Goal: Navigation & Orientation: Find specific page/section

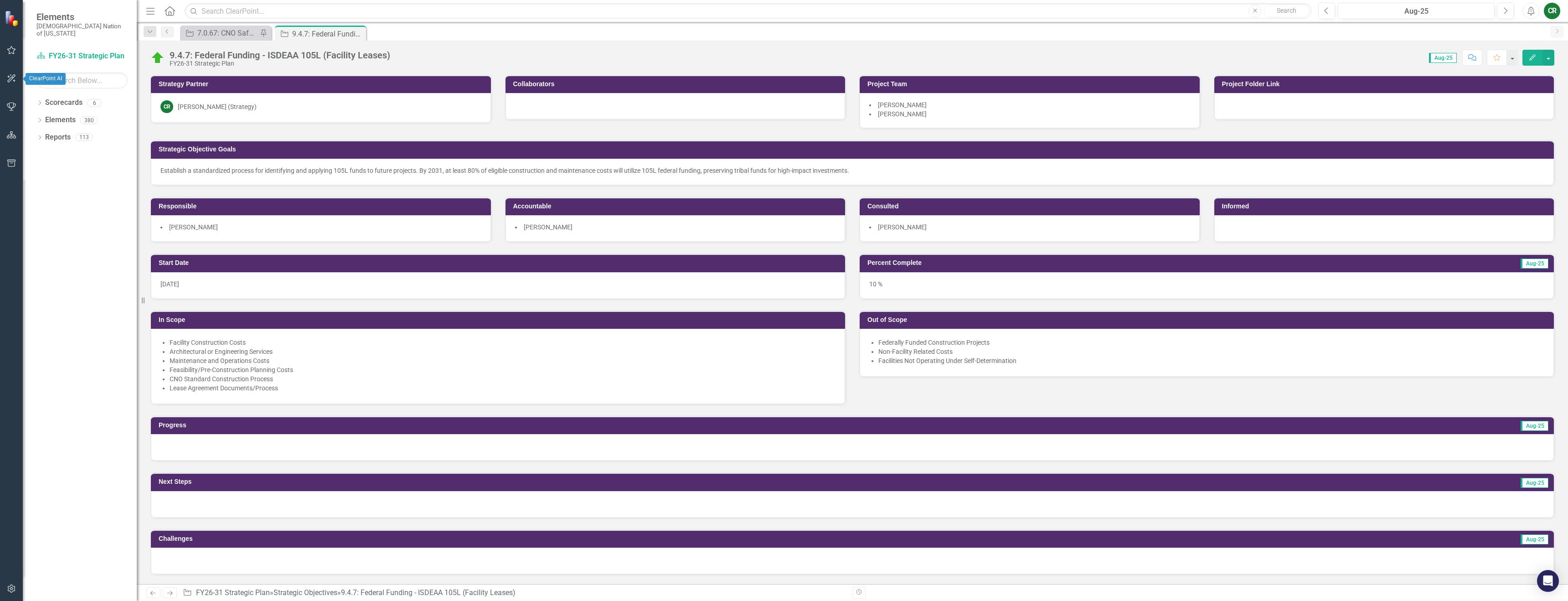
click at [12, 57] on button "button" at bounding box center [12, 50] width 21 height 19
click at [49, 120] on link "My Favorites" at bounding box center [82, 125] width 91 height 10
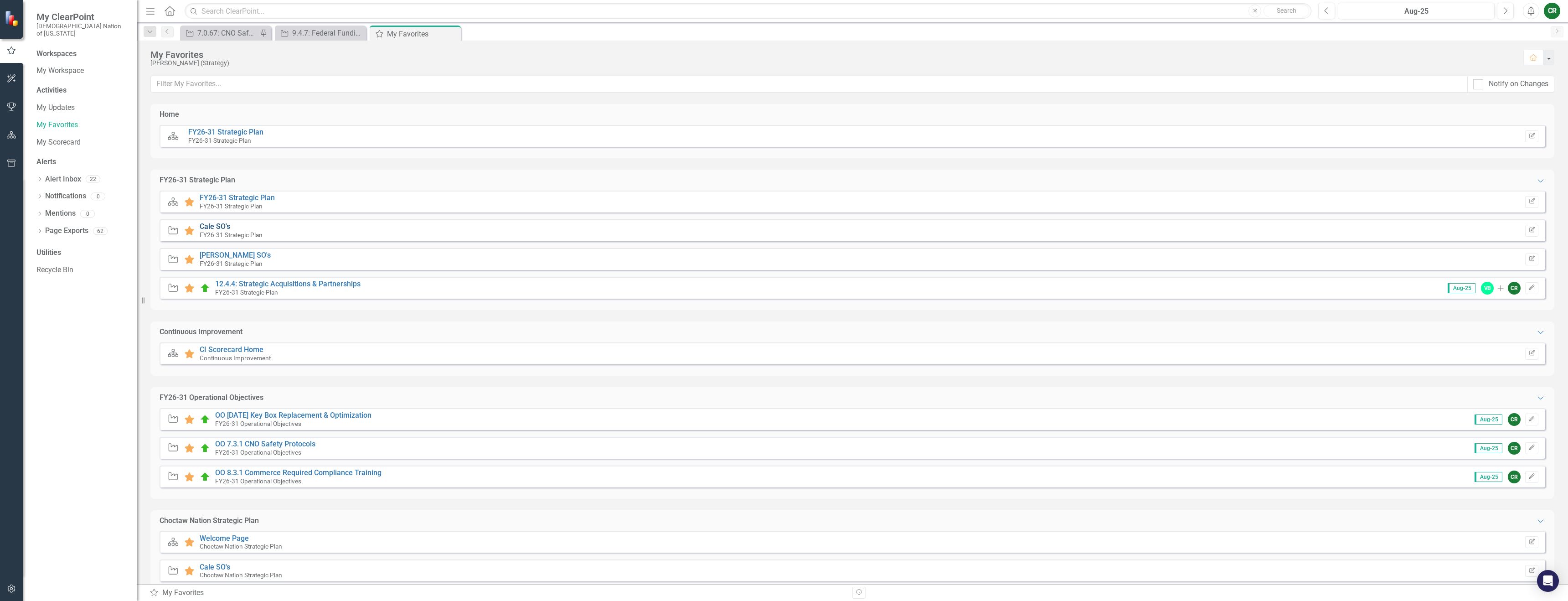
click at [223, 226] on link "Cale SO's" at bounding box center [215, 227] width 30 height 9
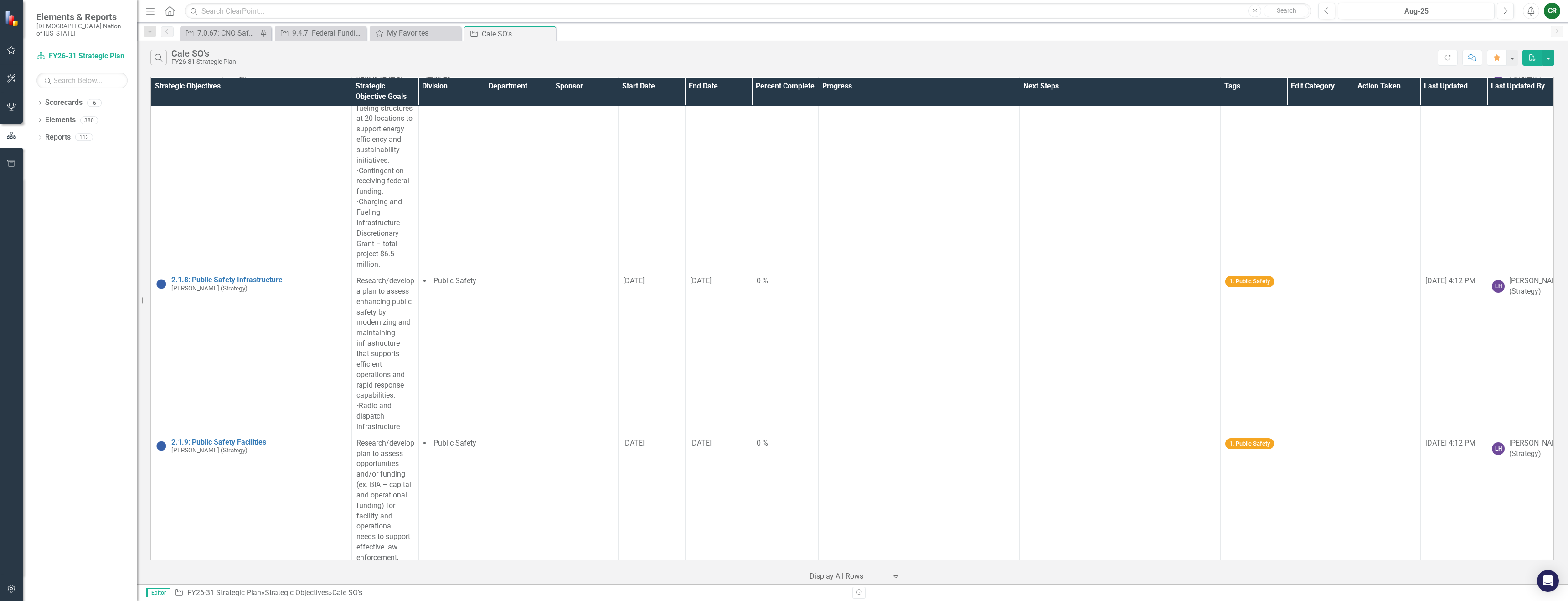
scroll to position [916, 0]
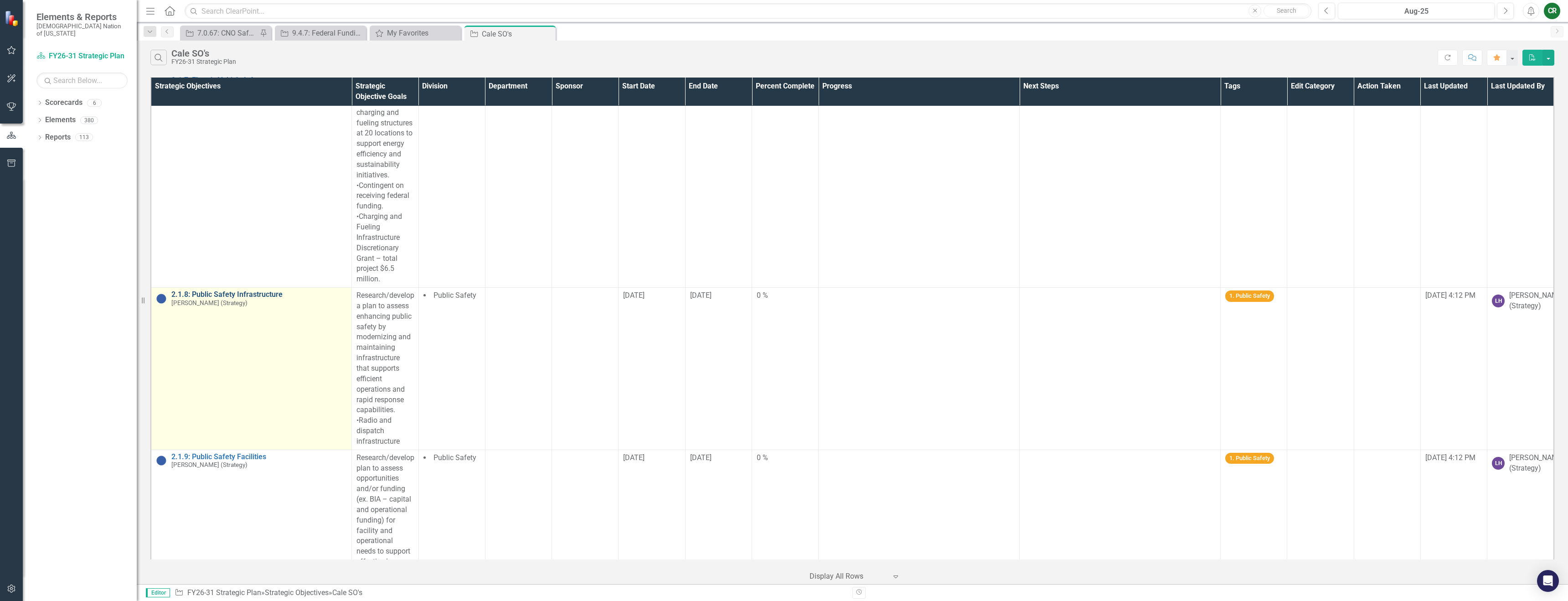
click at [270, 295] on link "2.1.8: Public Safety Infrastructure" at bounding box center [259, 294] width 175 height 8
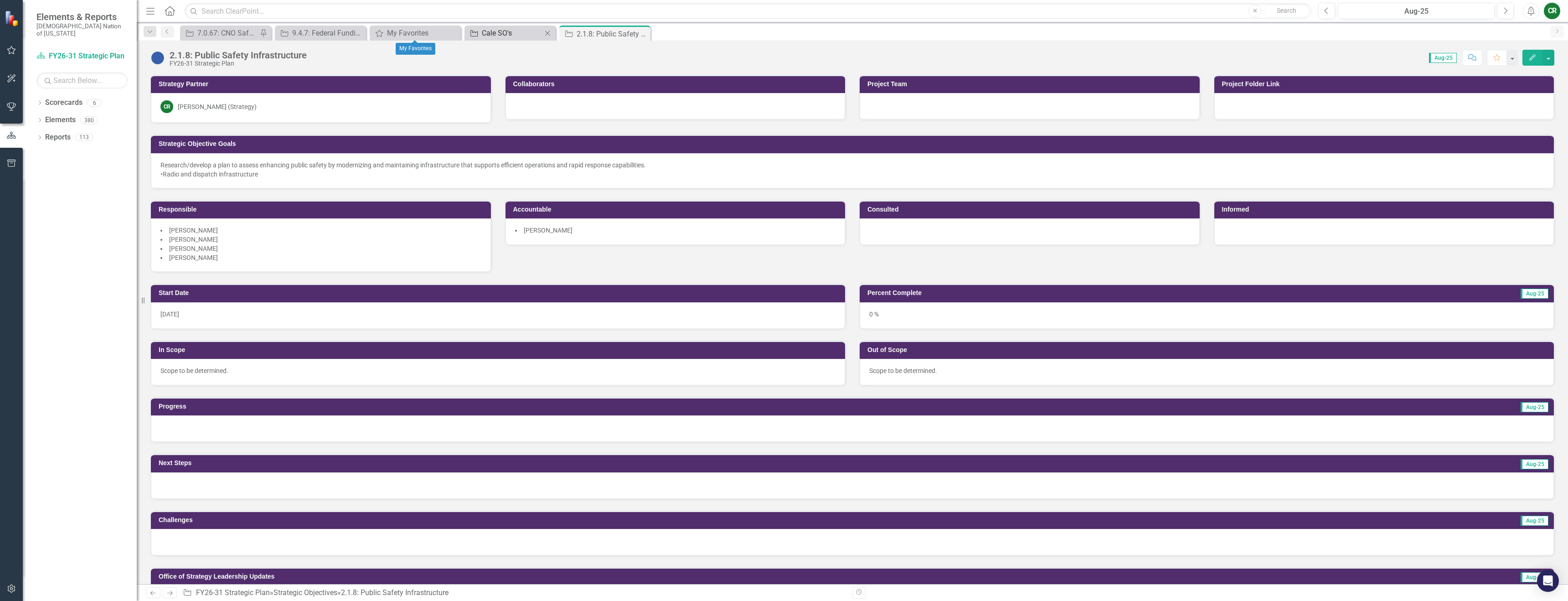
click at [479, 34] on link "Strategic Objective Cale SO's" at bounding box center [505, 33] width 75 height 12
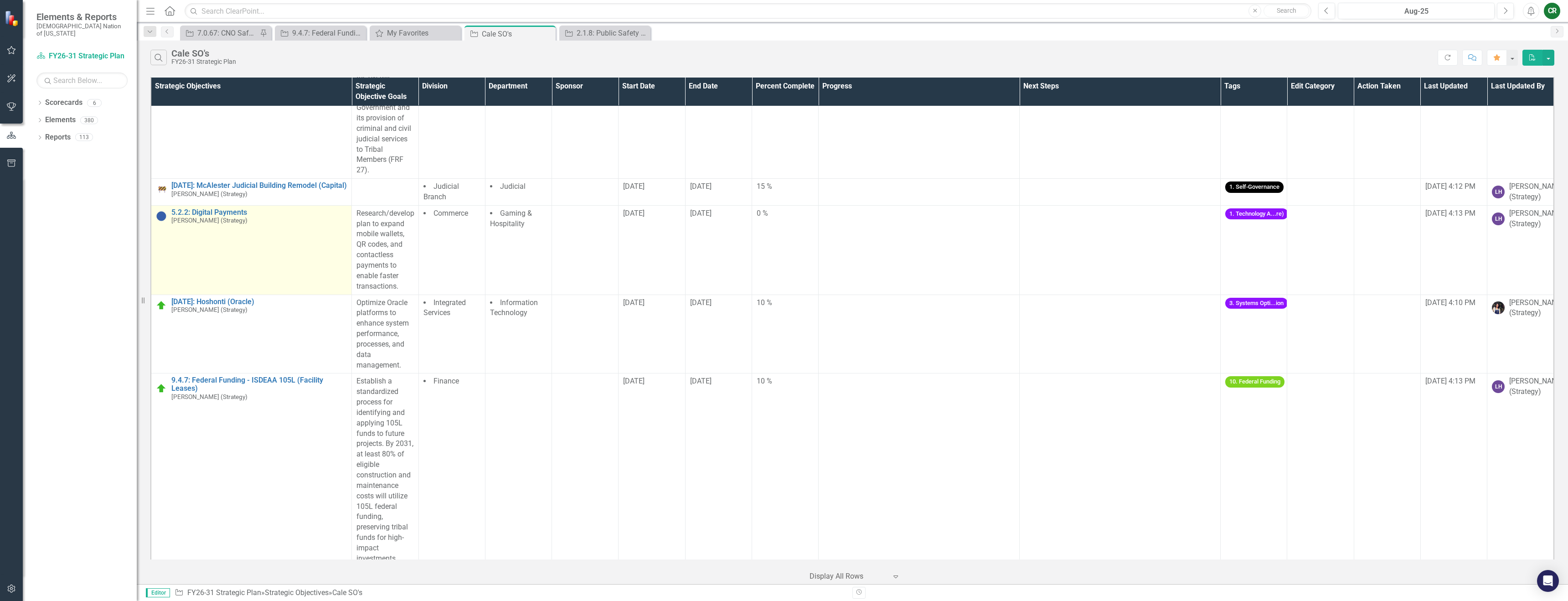
scroll to position [2385, 0]
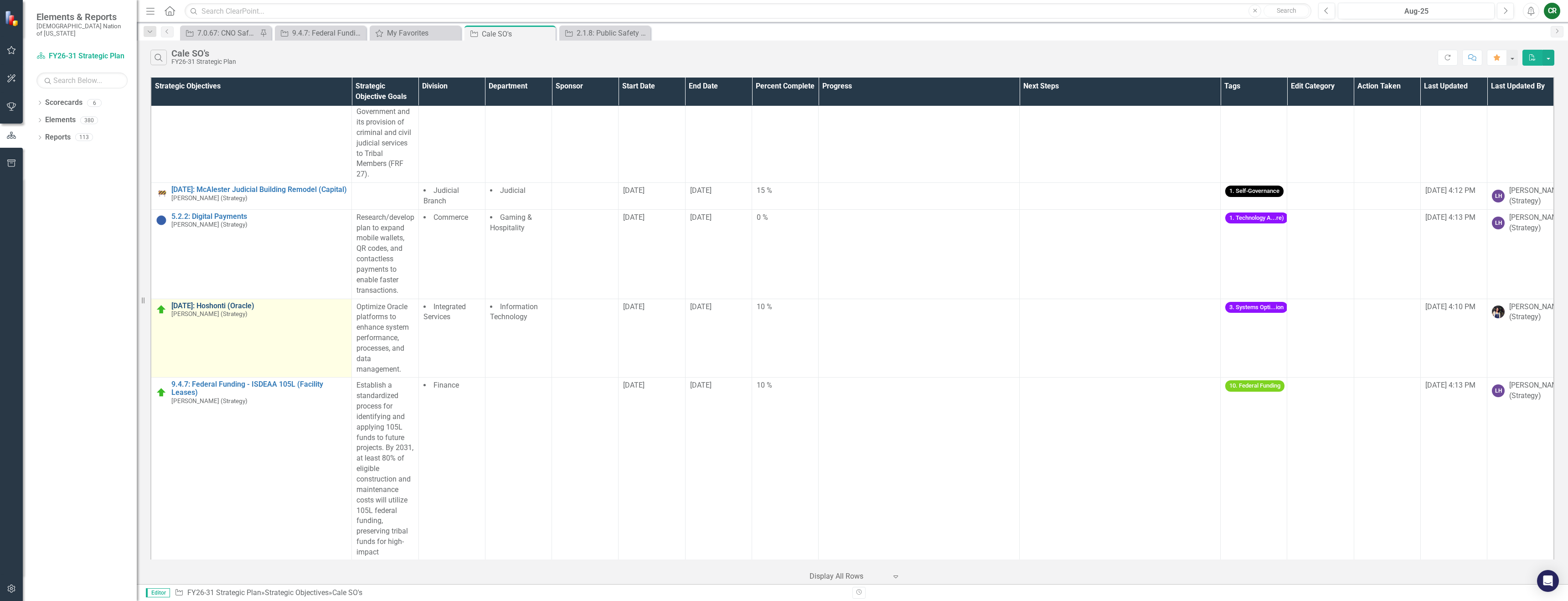
click at [237, 310] on link "[DATE]: Hoshonti (Oracle)" at bounding box center [259, 306] width 175 height 8
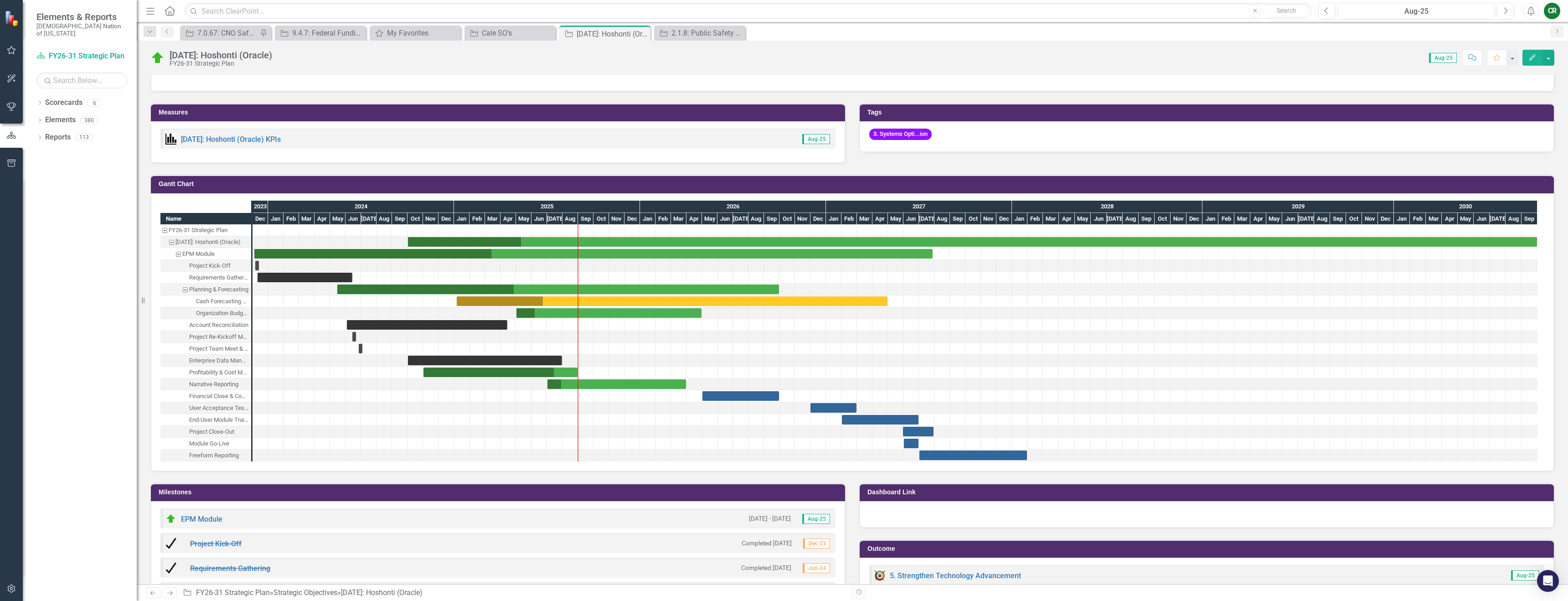
scroll to position [548, 0]
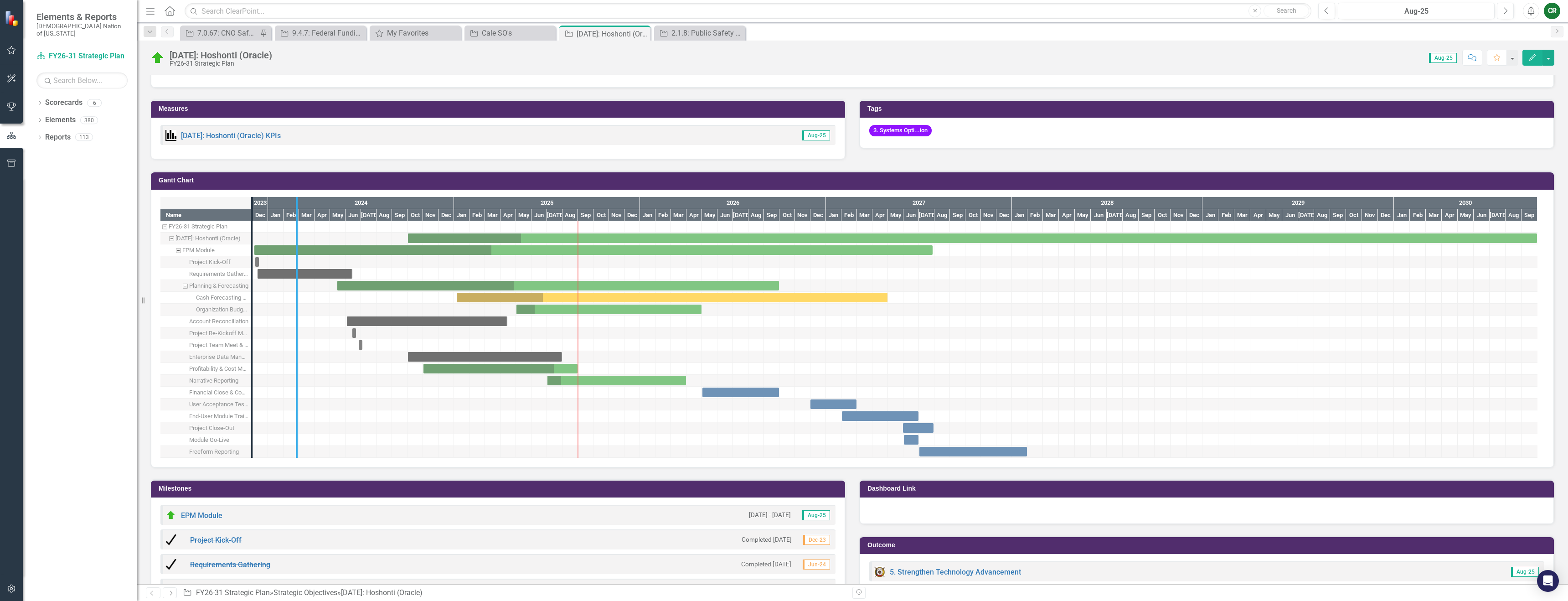
drag, startPoint x: 253, startPoint y: 330, endPoint x: 397, endPoint y: 334, distance: 144.1
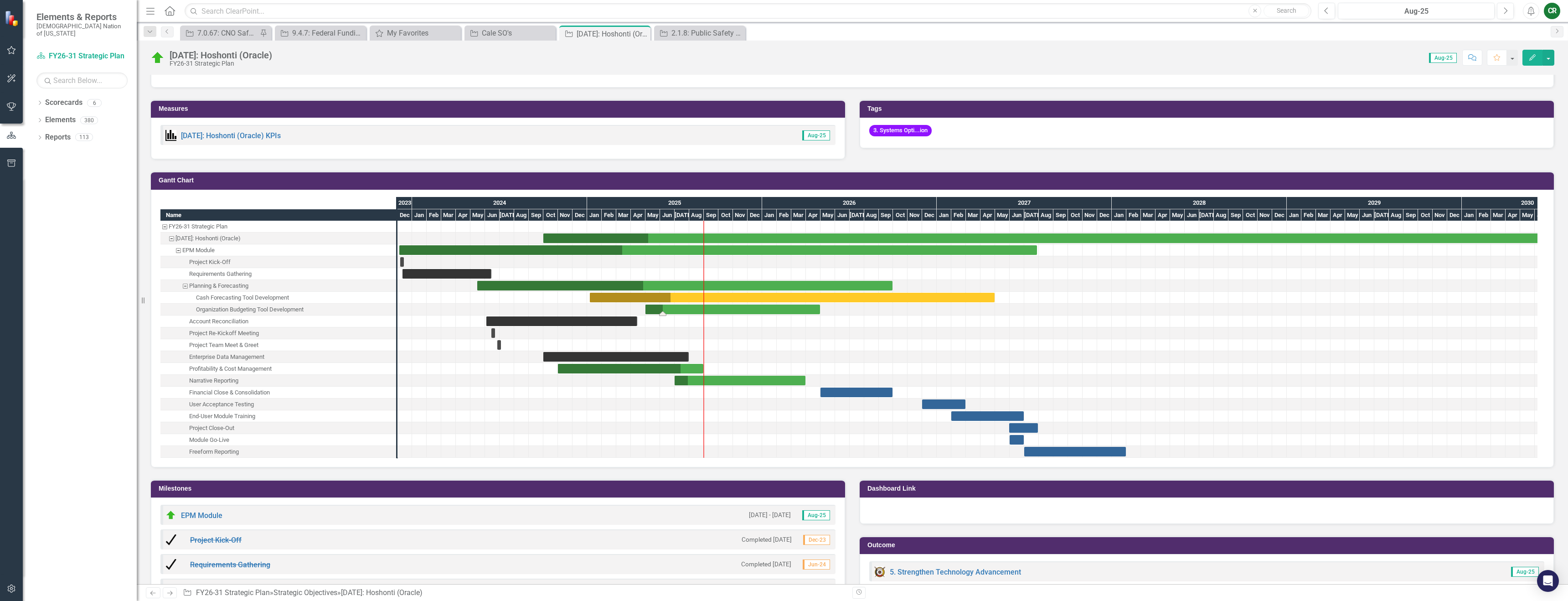
click at [656, 308] on div "Task: Start date: 2025-05-01 End date: 2026-04-30" at bounding box center [732, 309] width 175 height 10
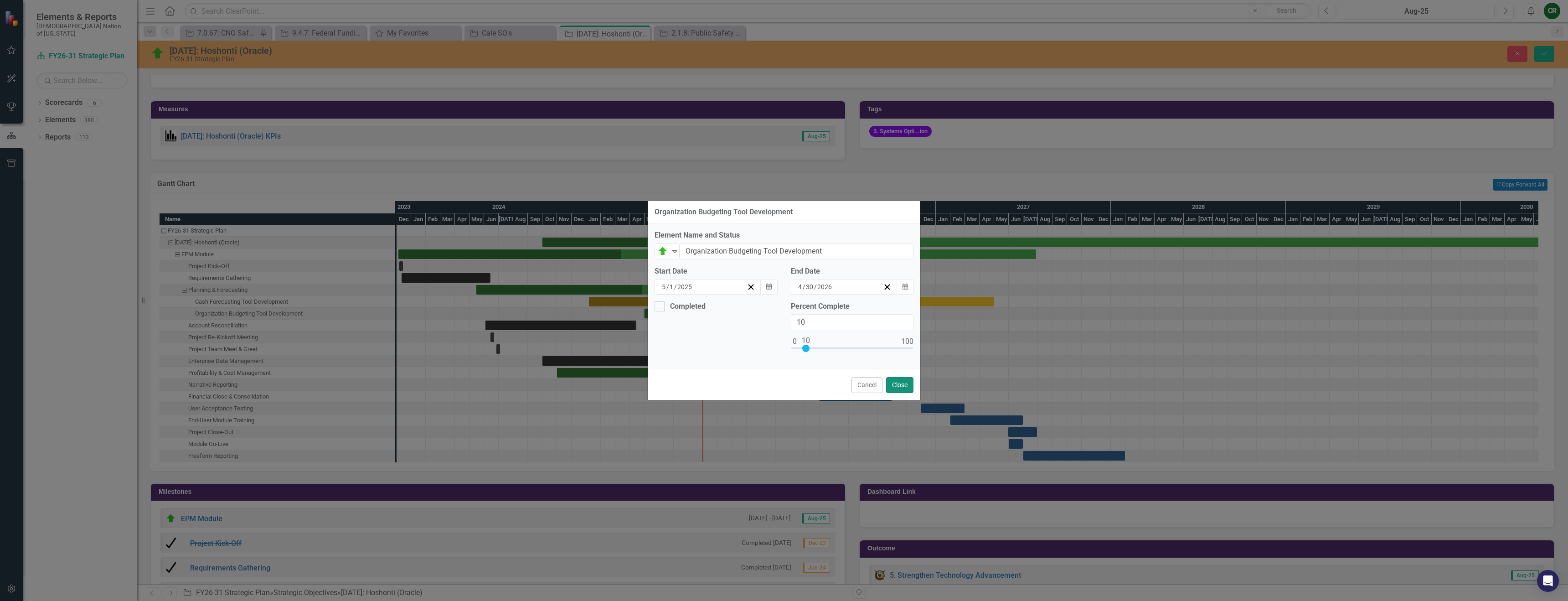
click at [903, 390] on button "Close" at bounding box center [900, 385] width 27 height 16
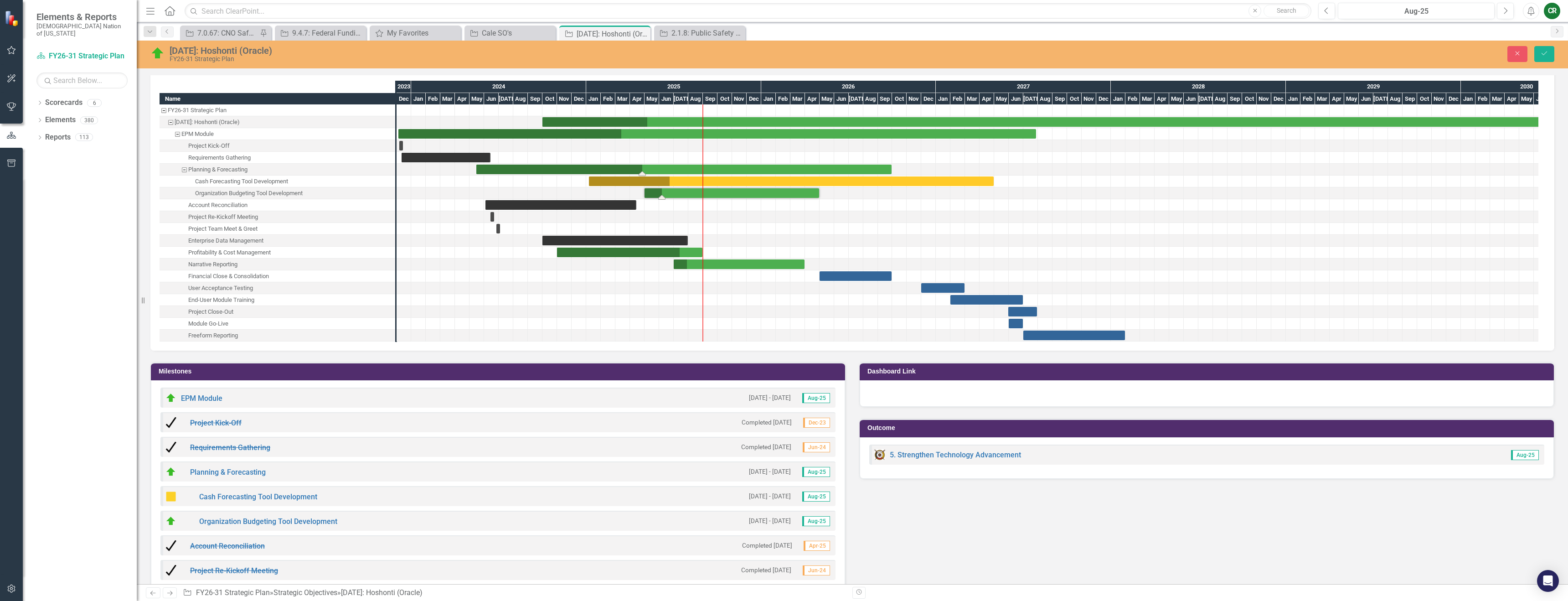
scroll to position [664, 0]
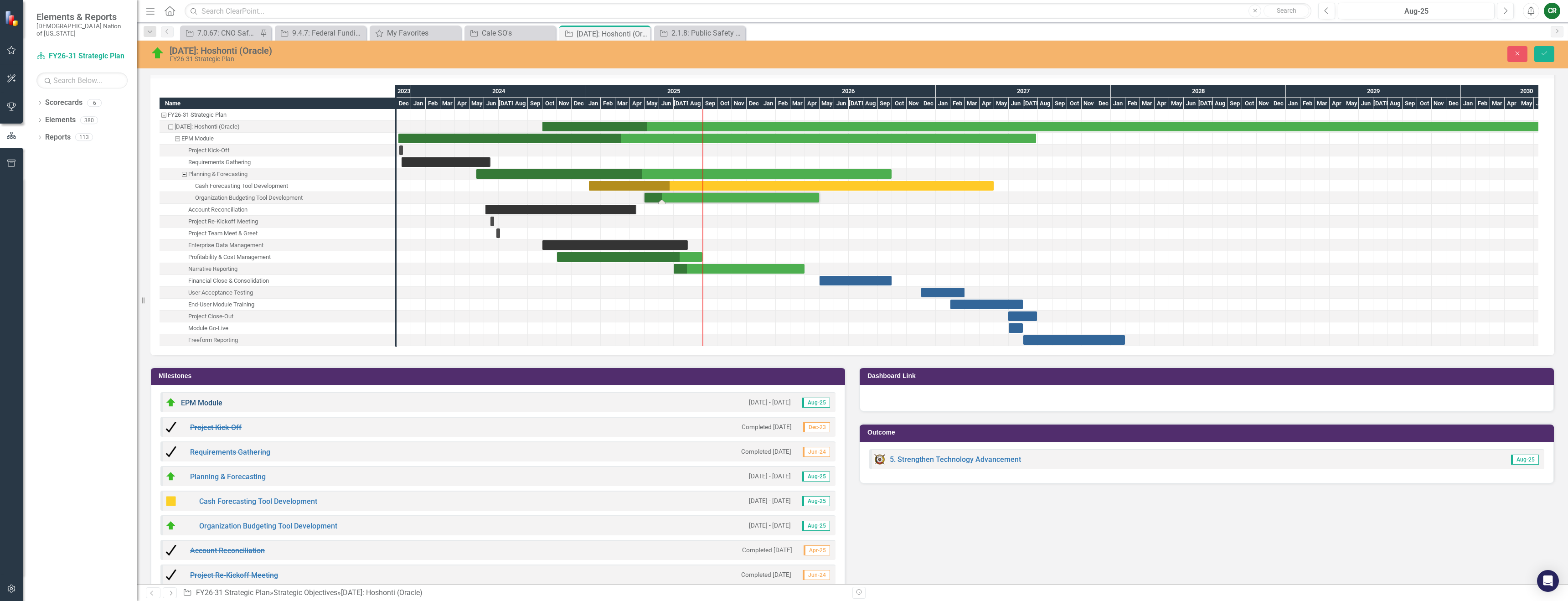
click at [195, 405] on link "EPM Module" at bounding box center [201, 402] width 41 height 9
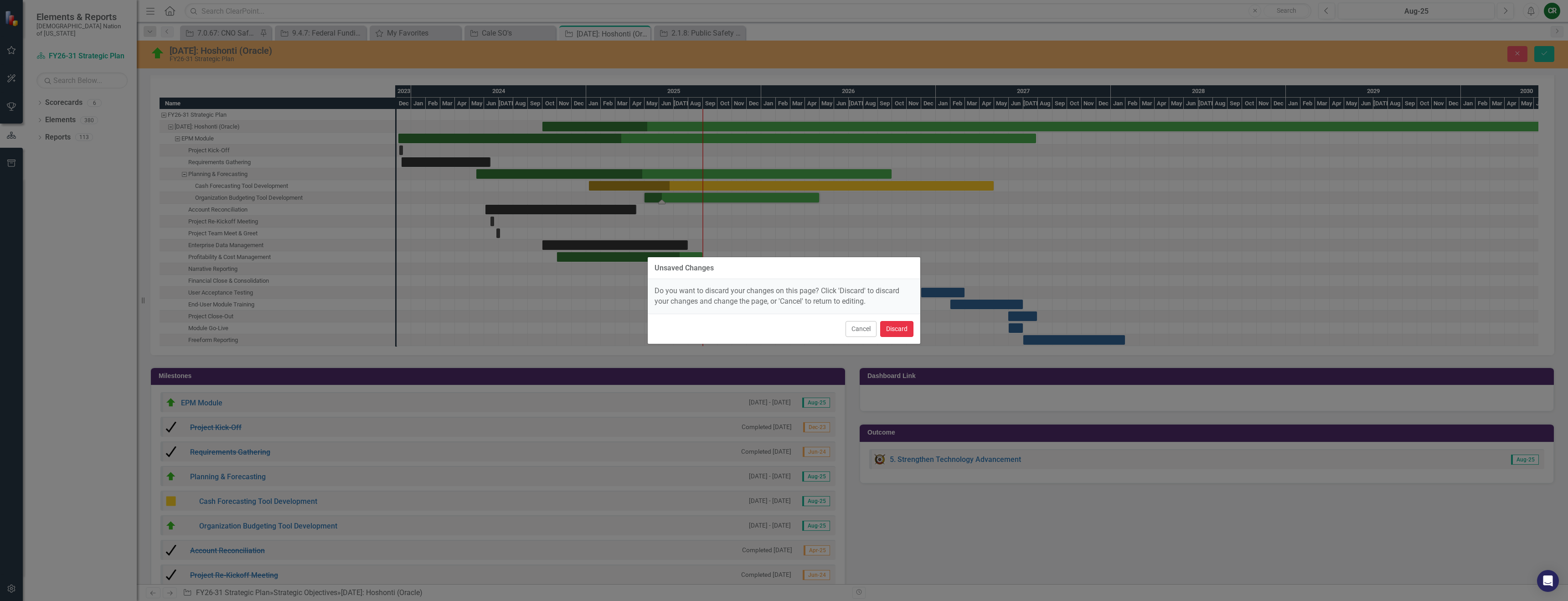
click at [898, 334] on button "Discard" at bounding box center [897, 329] width 33 height 16
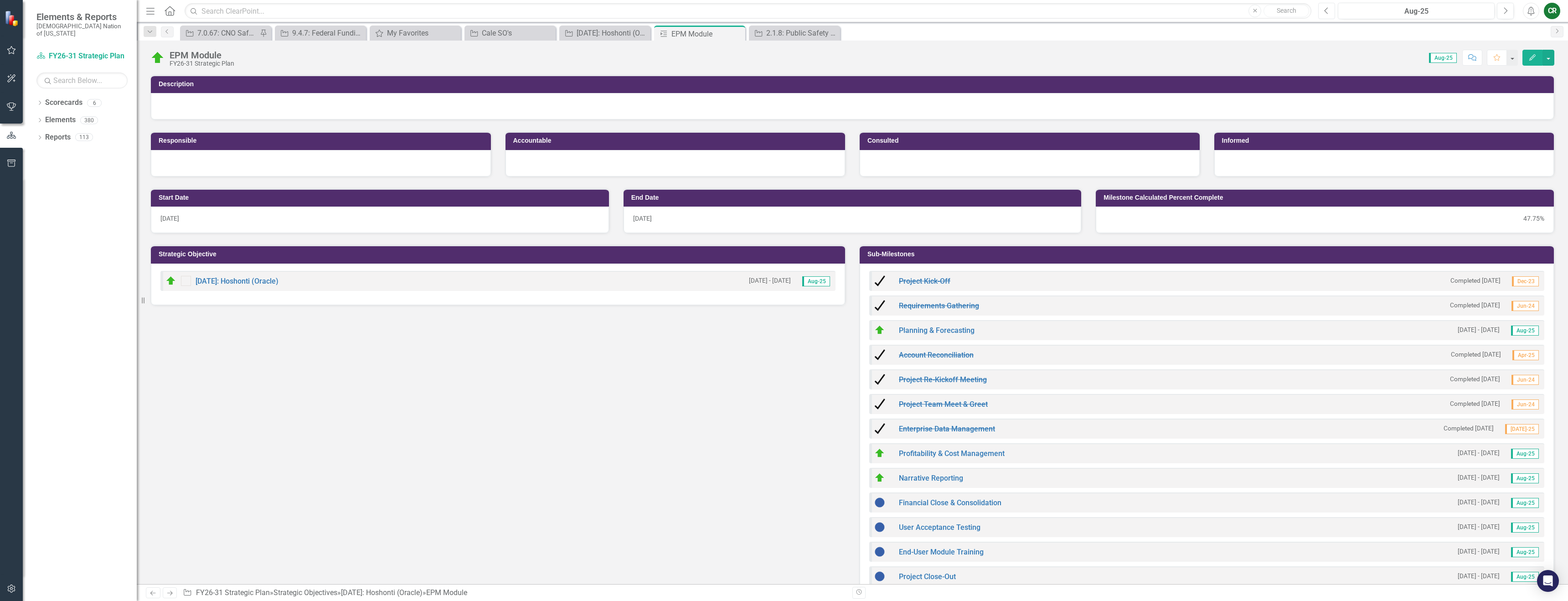
click at [1329, 13] on icon "Previous" at bounding box center [1326, 10] width 5 height 8
click at [595, 37] on div "[DATE]: Hoshonti (Oracle)" at bounding box center [606, 33] width 60 height 12
